Goal: Communication & Community: Answer question/provide support

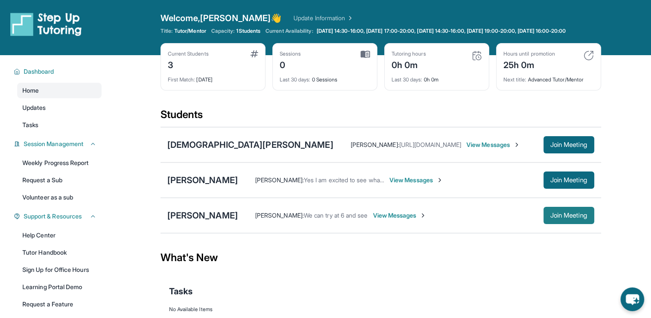
click at [582, 218] on span "Join Meeting" at bounding box center [569, 215] width 37 height 5
click at [49, 115] on link "Updates" at bounding box center [59, 107] width 84 height 15
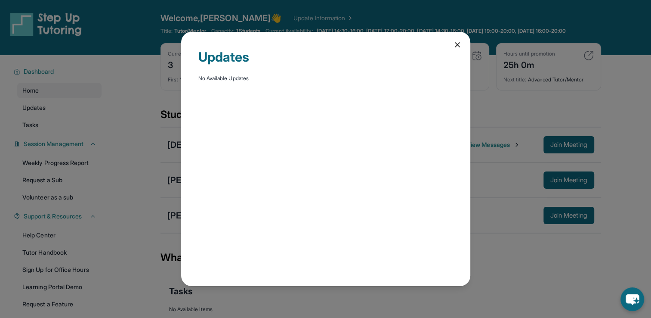
click at [44, 130] on div "Updates No Available Updates" at bounding box center [325, 159] width 651 height 318
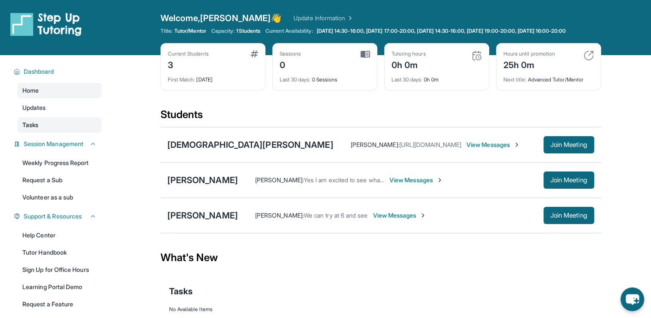
click at [64, 130] on link "Tasks" at bounding box center [59, 124] width 84 height 15
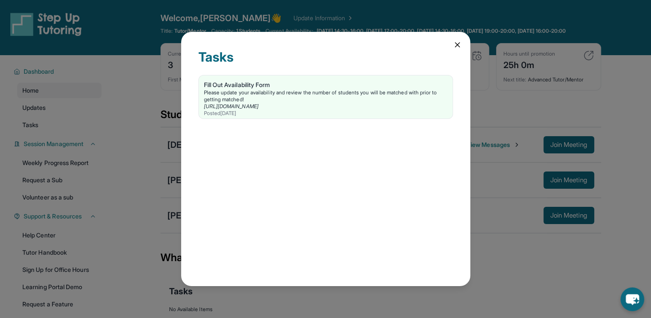
click at [458, 51] on div "Tasks Fill Out Availability Form Please update your availability and review the…" at bounding box center [325, 159] width 289 height 254
click at [455, 49] on div "Tasks Fill Out Availability Form Please update your availability and review the…" at bounding box center [325, 159] width 289 height 254
click at [461, 45] on icon at bounding box center [457, 44] width 9 height 9
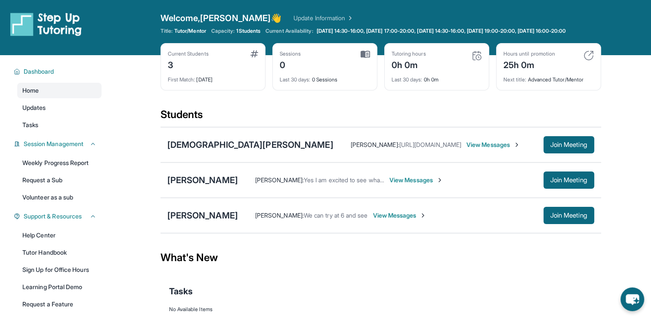
click at [403, 184] on span "View Messages" at bounding box center [417, 180] width 54 height 9
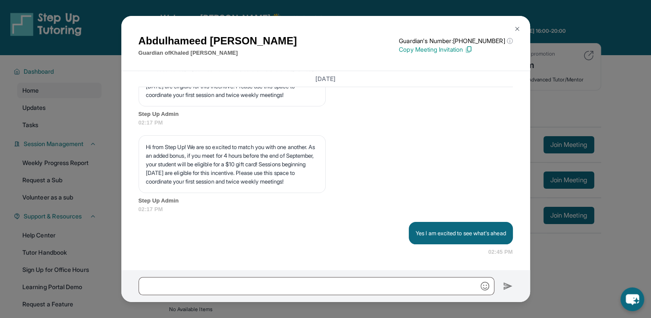
scroll to position [62, 0]
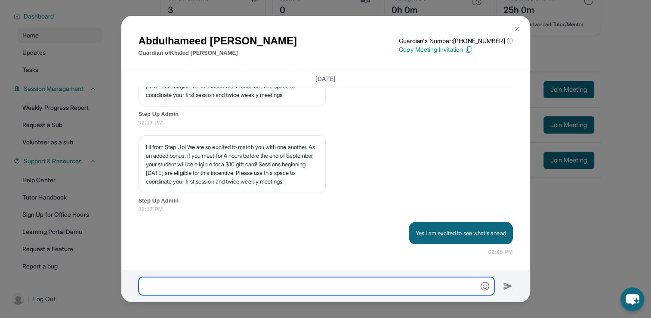
click at [257, 280] on input "text" at bounding box center [317, 286] width 356 height 18
type input "**********"
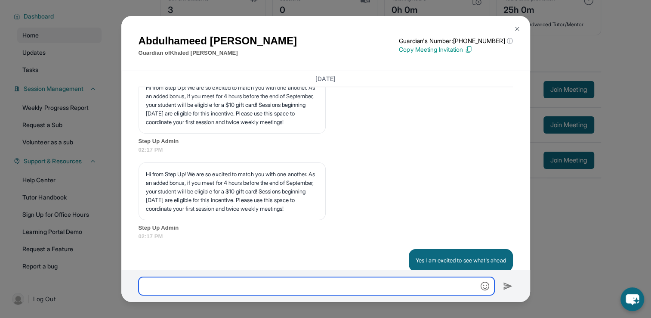
scroll to position [614, 0]
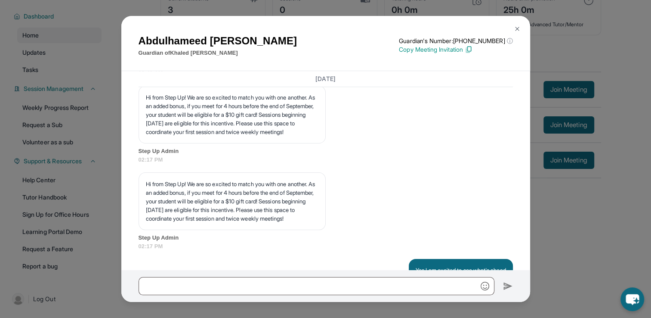
click at [645, 135] on div "[PERSON_NAME] Guardian of [PERSON_NAME] Guardian's Number: [PHONE_NUMBER] ⓘ Thi…" at bounding box center [325, 159] width 651 height 318
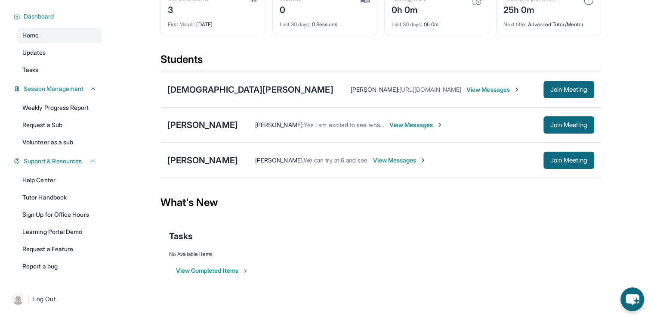
click at [381, 163] on span "View Messages" at bounding box center [400, 160] width 54 height 9
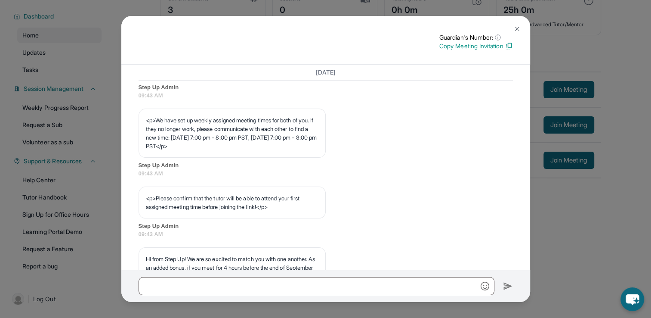
scroll to position [737, 0]
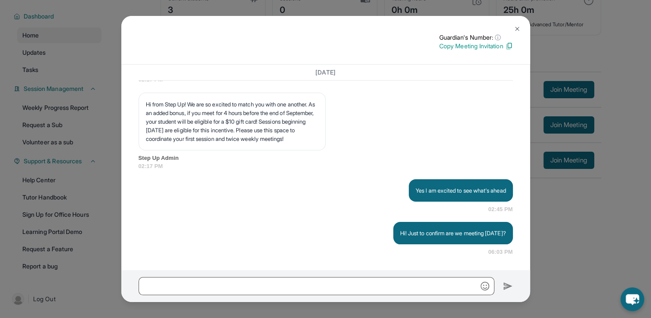
click at [565, 118] on div "Guardian's Number: ⓘ This isn't the guardian's real number — it's a private for…" at bounding box center [325, 159] width 651 height 318
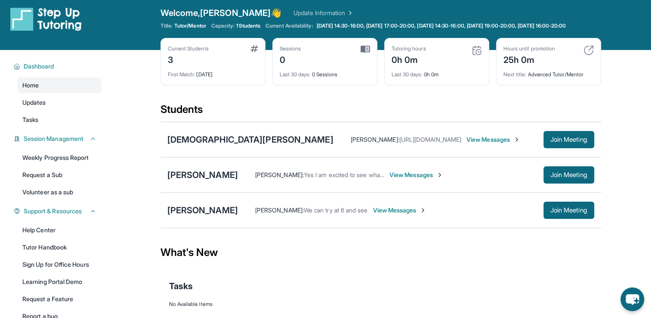
scroll to position [0, 0]
